Goal: Navigation & Orientation: Find specific page/section

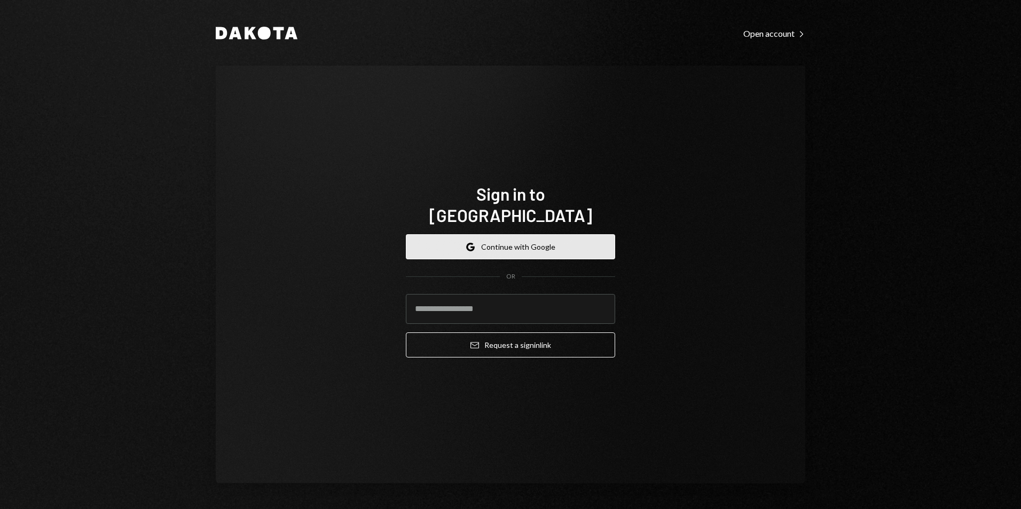
click at [500, 238] on button "Google Continue with Google" at bounding box center [510, 246] width 209 height 25
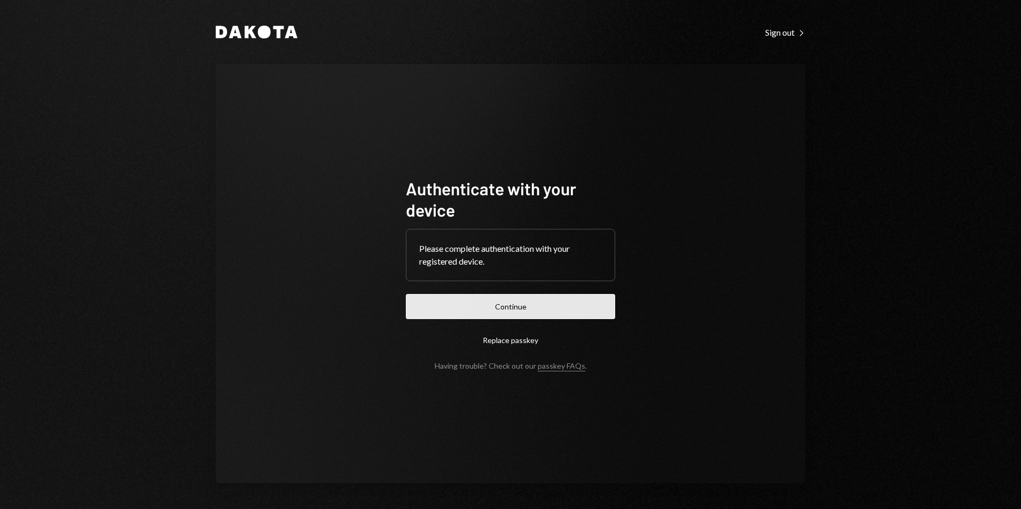
click at [524, 313] on button "Continue" at bounding box center [510, 306] width 209 height 25
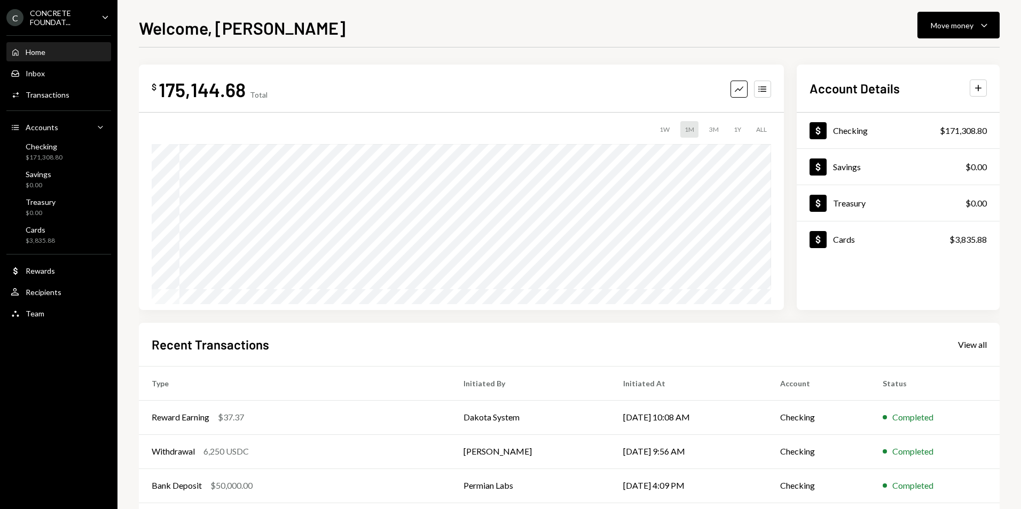
click at [105, 18] on icon "Main" at bounding box center [104, 16] width 5 height 3
click at [367, 20] on div "Welcome, [PERSON_NAME] Move money Caret Down" at bounding box center [569, 26] width 860 height 23
click at [101, 16] on icon "Caret Down" at bounding box center [105, 17] width 12 height 12
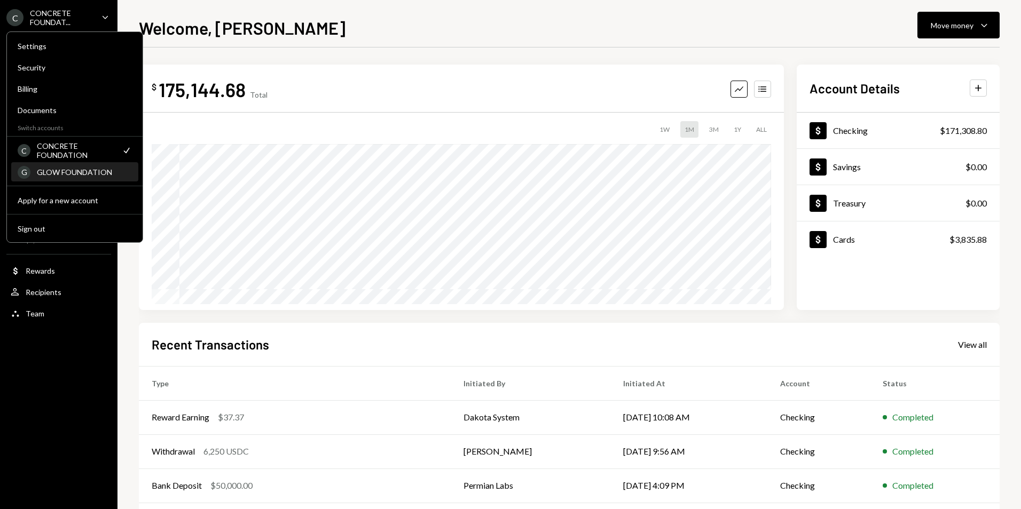
click at [98, 169] on div "GLOW FOUNDATION" at bounding box center [84, 172] width 95 height 9
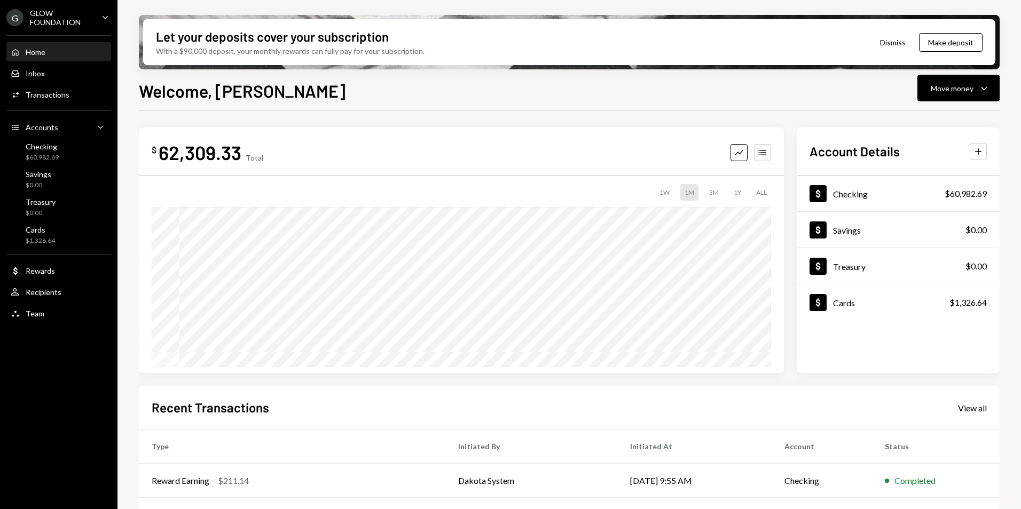
click at [97, 22] on div "G GLOW FOUNDATION Caret Down" at bounding box center [58, 18] width 117 height 18
